Goal: Use online tool/utility: Utilize a website feature to perform a specific function

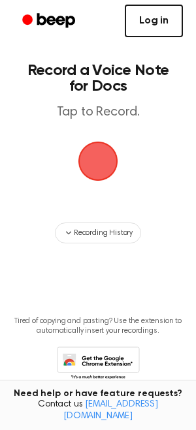
click at [148, 20] on link "Log in" at bounding box center [154, 21] width 58 height 33
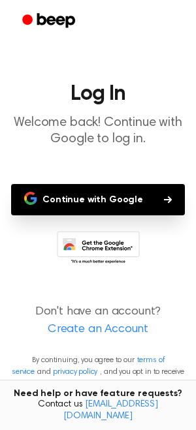
click at [133, 183] on main "Log In Welcome back! Continue with Google to log in. Continue with Google Don't…" at bounding box center [98, 215] width 196 height 430
click at [136, 194] on button "Continue with Google" at bounding box center [98, 199] width 174 height 31
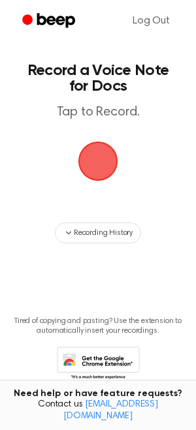
click at [100, 358] on icon at bounding box center [100, 367] width 61 height 23
click at [113, 162] on span "button" at bounding box center [97, 161] width 55 height 55
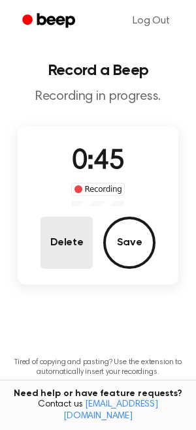
click at [53, 226] on button "Delete" at bounding box center [66, 243] width 52 height 52
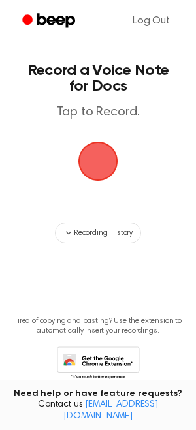
click at [95, 161] on span "button" at bounding box center [97, 161] width 50 height 50
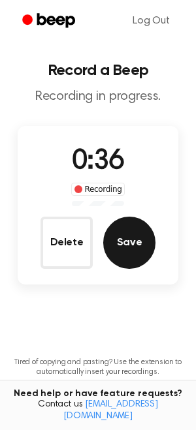
click at [136, 243] on button "Save" at bounding box center [129, 243] width 52 height 52
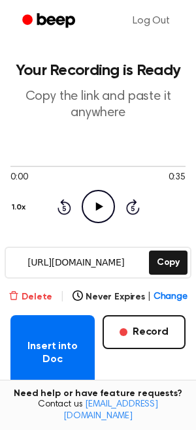
click at [27, 295] on button "Delete" at bounding box center [30, 297] width 44 height 14
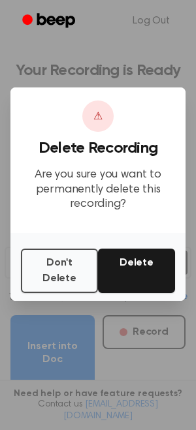
click at [132, 275] on button "Delete" at bounding box center [136, 271] width 77 height 44
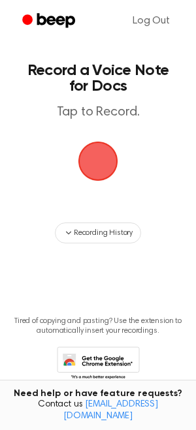
click at [104, 179] on span "button" at bounding box center [98, 161] width 61 height 61
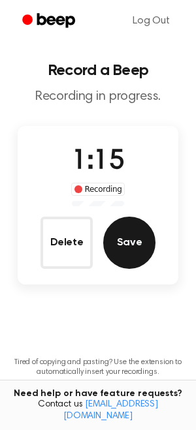
click at [109, 244] on button "Save" at bounding box center [129, 243] width 52 height 52
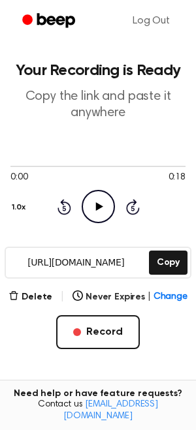
click at [101, 203] on icon "Play Audio" at bounding box center [98, 206] width 33 height 33
click at [102, 162] on div at bounding box center [97, 166] width 175 height 10
drag, startPoint x: 102, startPoint y: 162, endPoint x: 201, endPoint y: 160, distance: 98.6
click at [195, 160] on html "Log Out Your Recording is Ready Copy the link and paste it anywhere 0:10 0:18 1…" at bounding box center [98, 319] width 196 height 639
drag, startPoint x: 127, startPoint y: 168, endPoint x: 189, endPoint y: 163, distance: 61.5
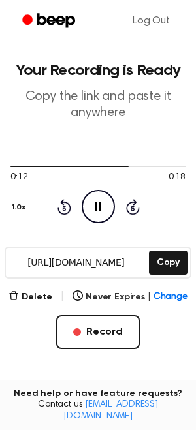
click at [189, 163] on main "Your Recording is Ready Copy the link and paste it anywhere 0:12 0:18 1.0x Rewi…" at bounding box center [98, 299] width 196 height 598
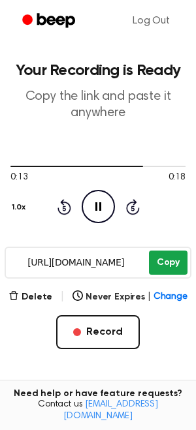
click at [170, 258] on button "Copy" at bounding box center [168, 263] width 38 height 24
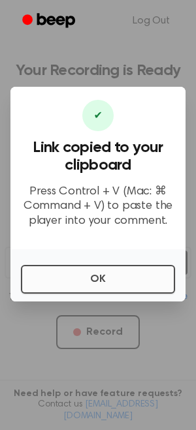
click at [144, 284] on button "OK" at bounding box center [98, 279] width 154 height 29
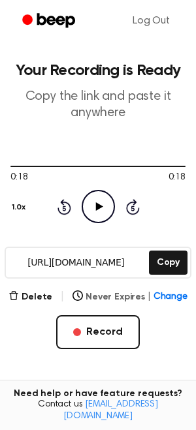
click at [181, 290] on span "Change" at bounding box center [170, 297] width 34 height 14
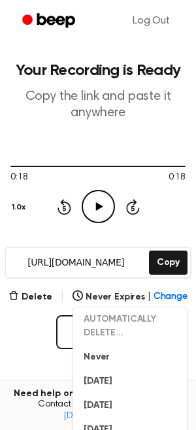
click at [14, 365] on div "Delete | Never Expires | Change AUTOMATICALLY DELETE... Never [DATE] [DATE] [DA…" at bounding box center [97, 340] width 175 height 102
